Goal: Go to known website

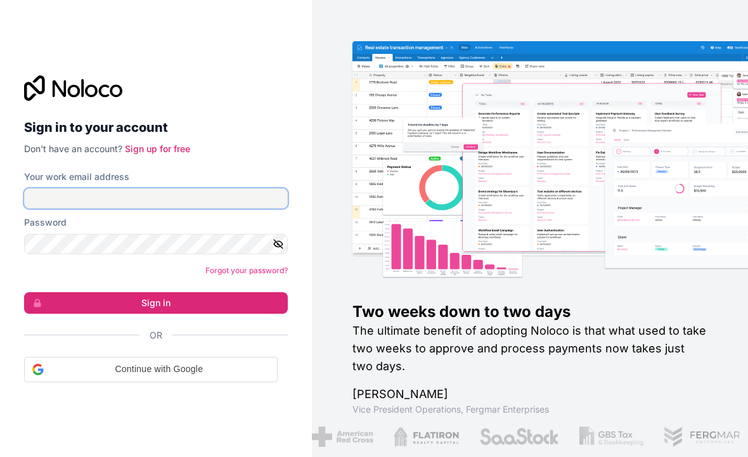
click at [147, 202] on input "Your work email address" at bounding box center [156, 198] width 264 height 20
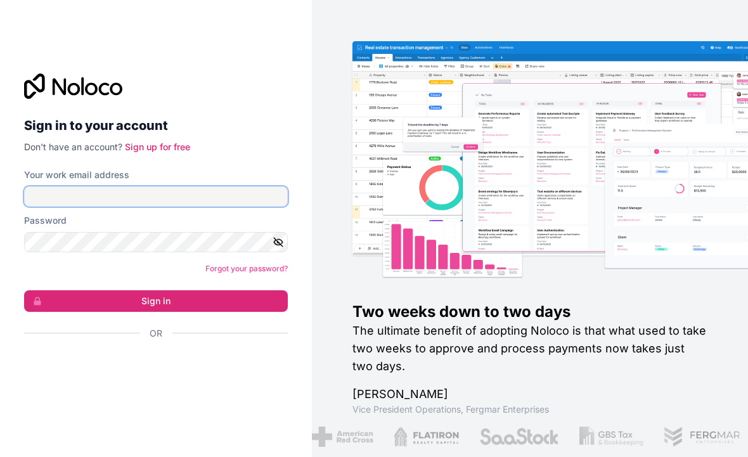
type input "**********"
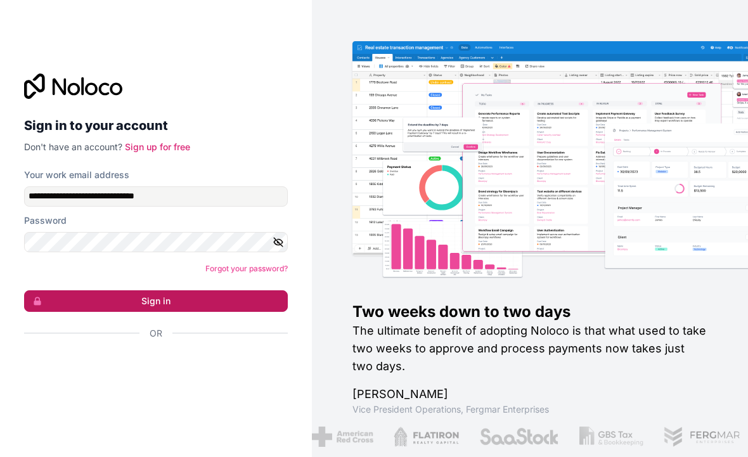
click at [128, 297] on button "Sign in" at bounding box center [156, 301] width 264 height 22
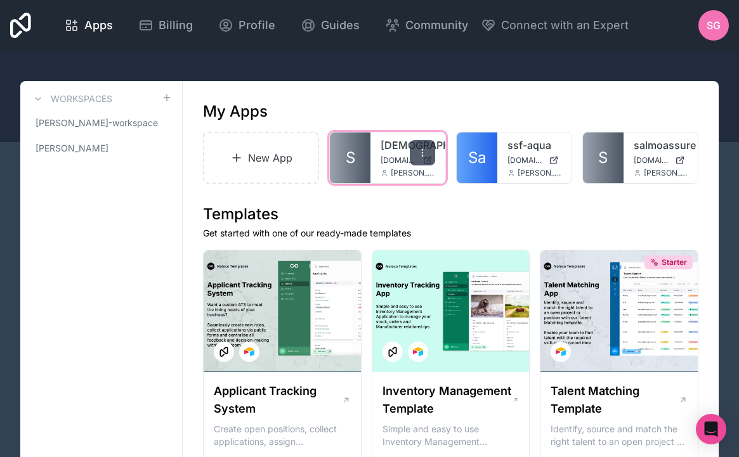
click at [417, 149] on icon at bounding box center [422, 153] width 10 height 10
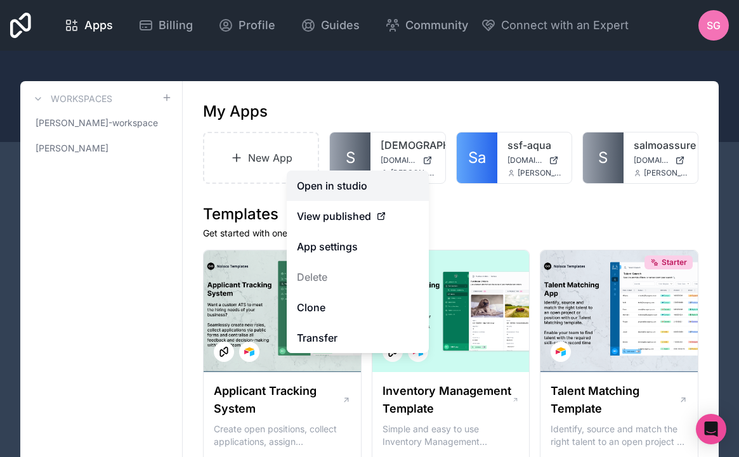
click at [344, 188] on link "Open in studio" at bounding box center [358, 186] width 142 height 30
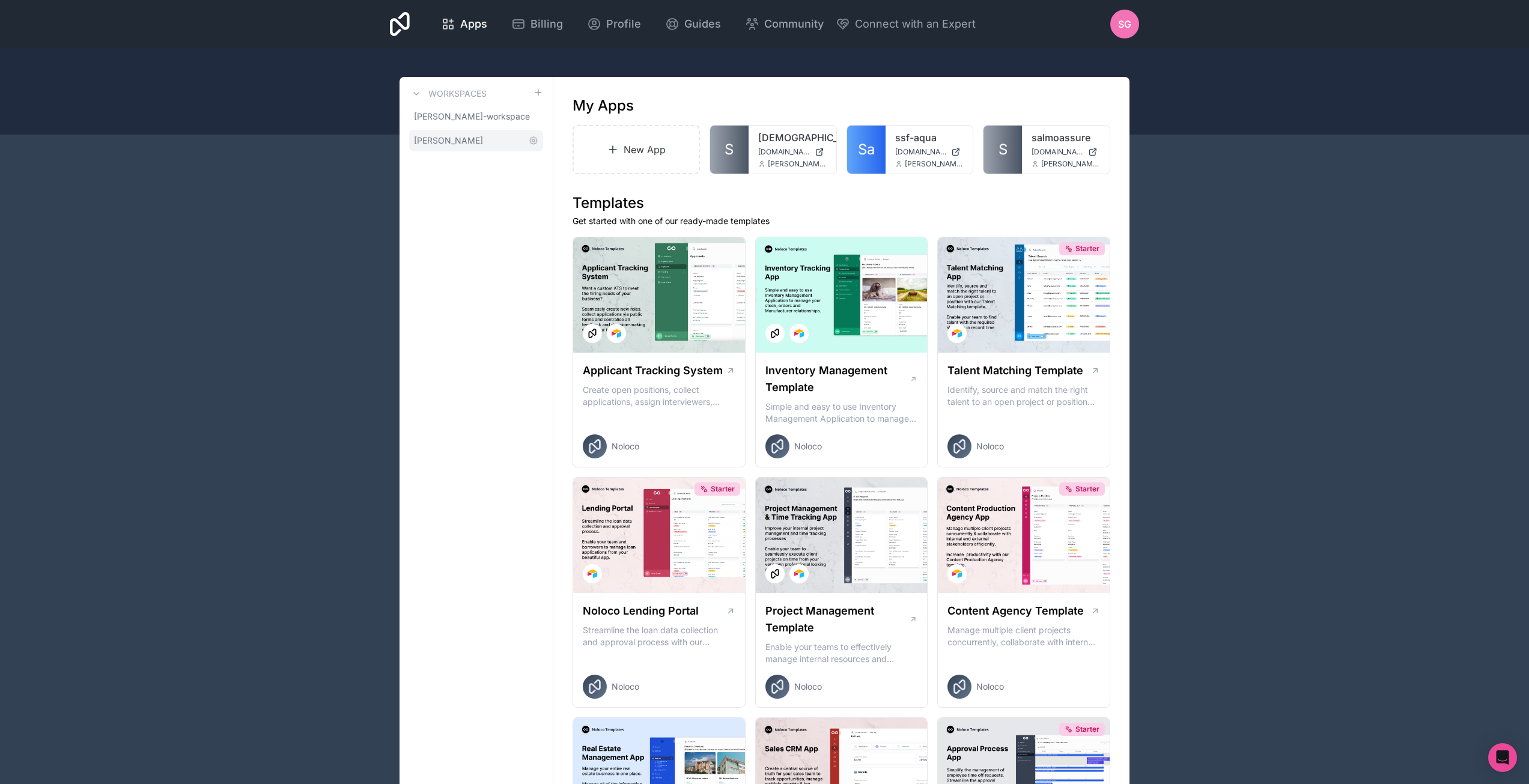
click at [458, 138] on span "[PERSON_NAME]" at bounding box center [448, 140] width 69 height 12
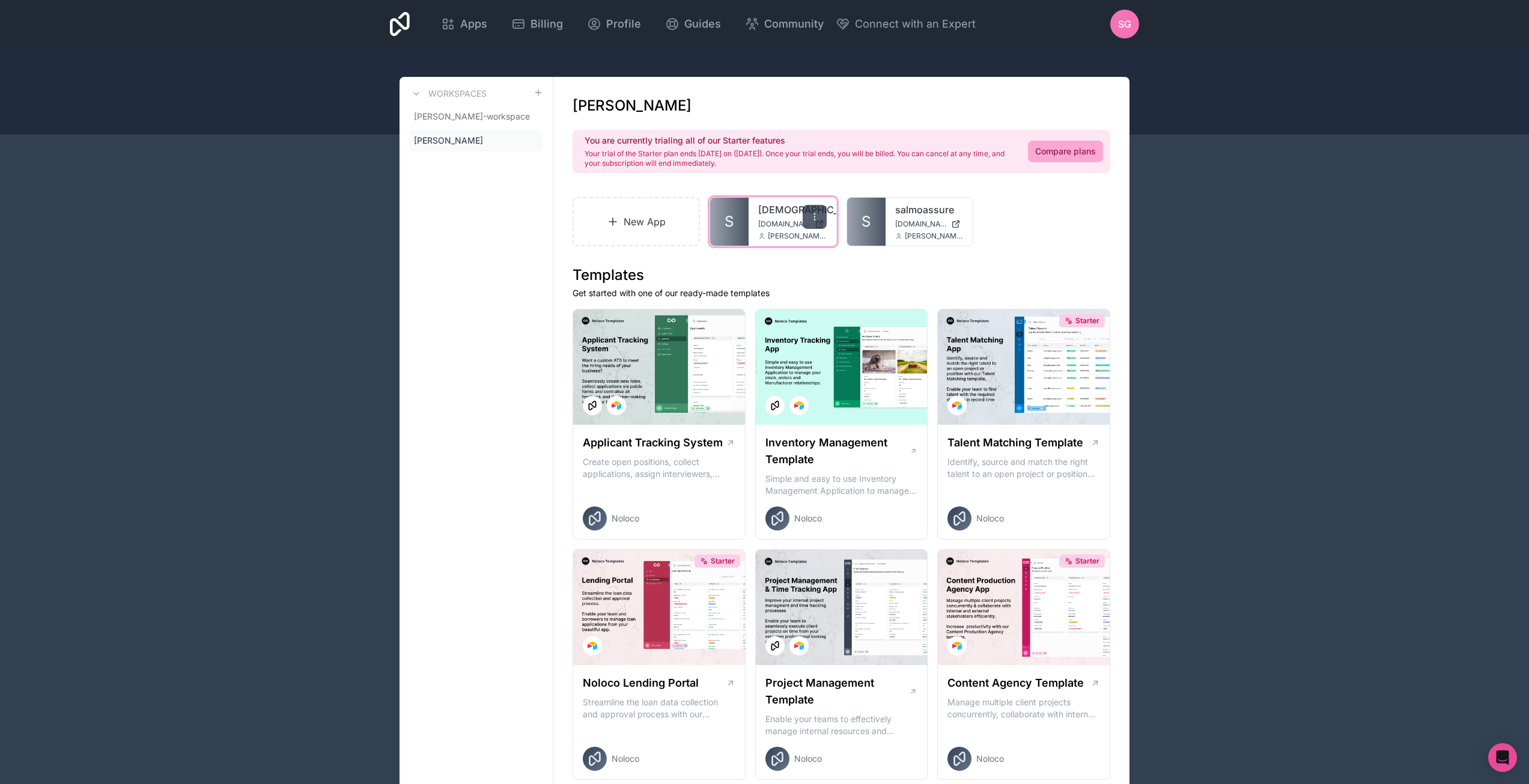
click at [709, 213] on div at bounding box center [814, 216] width 24 height 24
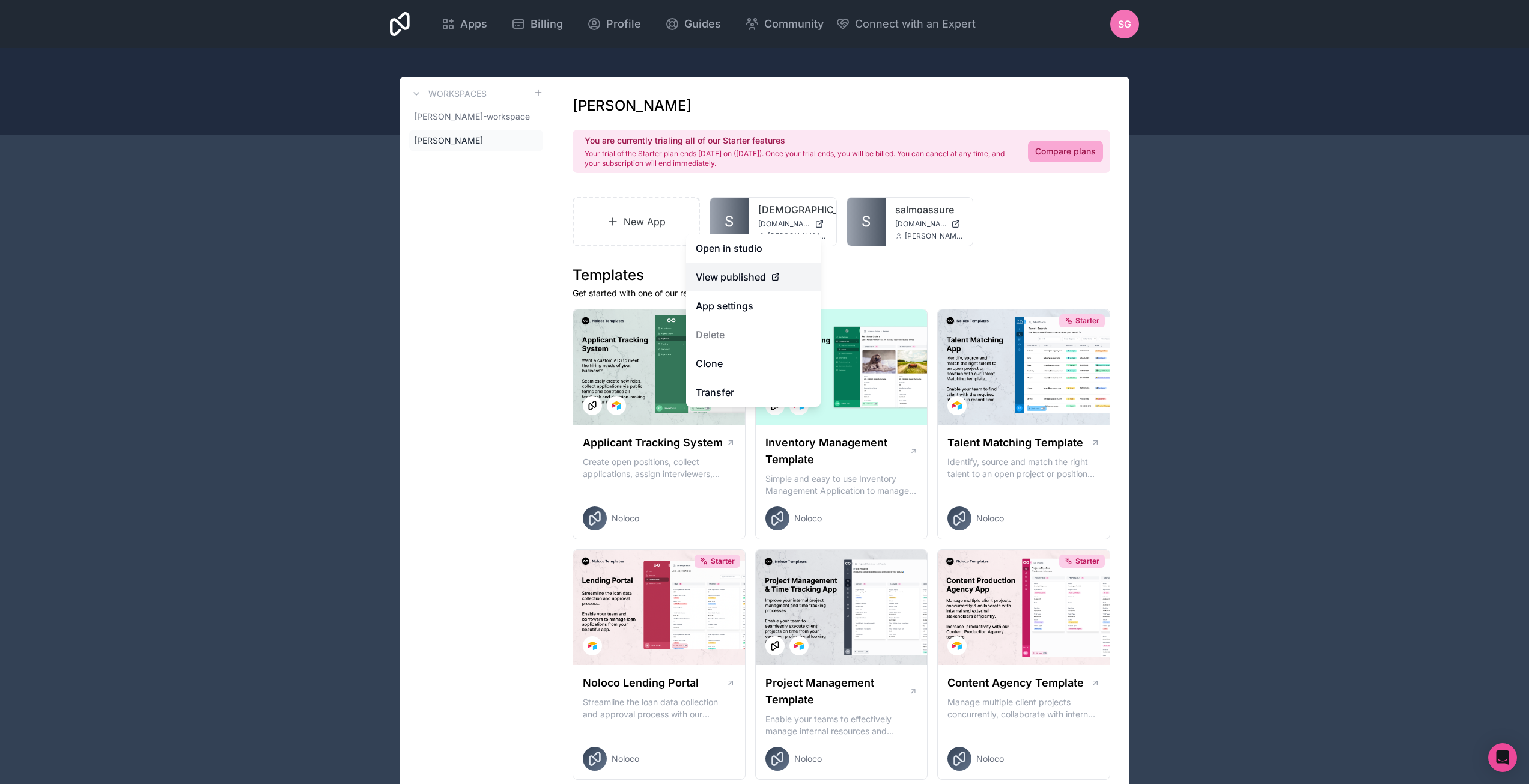
click at [709, 276] on div "View published" at bounding box center [753, 276] width 116 height 14
click at [709, 276] on span "View published" at bounding box center [730, 276] width 70 height 14
